Goal: Find specific page/section: Find specific page/section

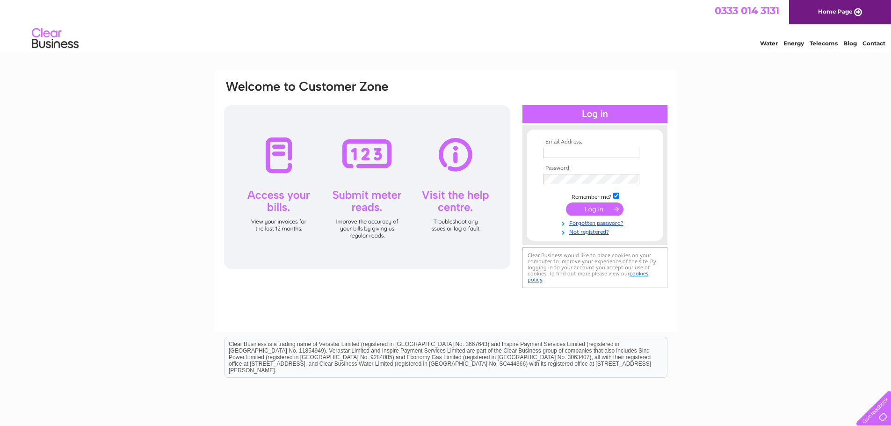
click at [578, 151] on input "text" at bounding box center [591, 153] width 96 height 10
type input "accounts@swrac.ac.uk"
click at [587, 214] on input "submit" at bounding box center [595, 209] width 58 height 13
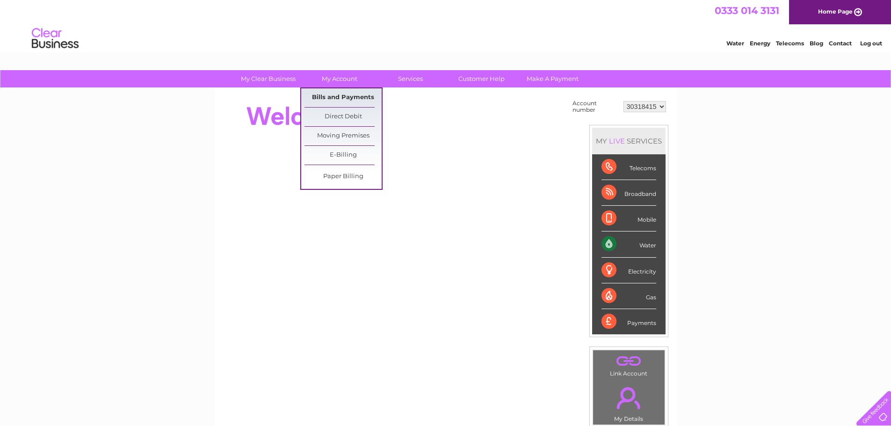
click at [333, 96] on link "Bills and Payments" at bounding box center [342, 97] width 77 height 19
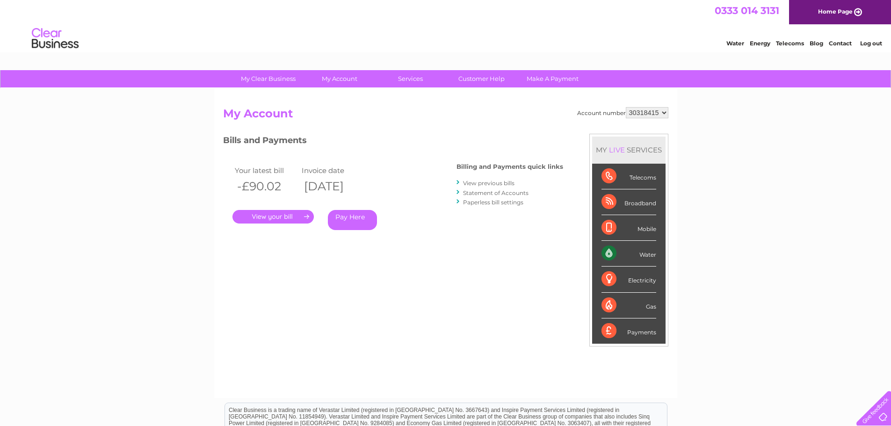
click at [263, 216] on link "." at bounding box center [272, 217] width 81 height 14
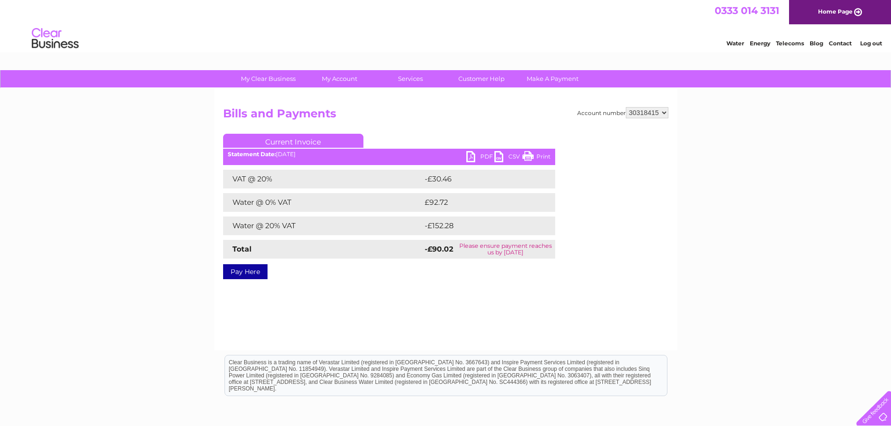
click at [484, 155] on link "PDF" at bounding box center [480, 158] width 28 height 14
